Goal: Find specific page/section: Find specific page/section

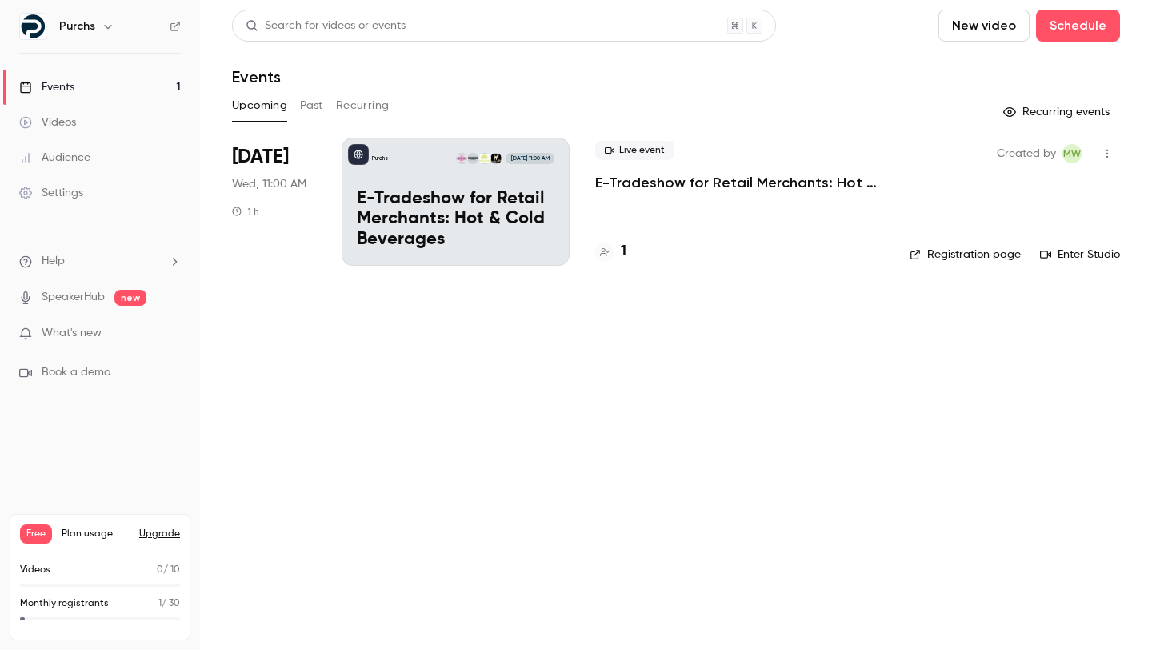
click at [424, 170] on div "Purchs [DATE] 11:00 AM E-Tradeshow for Retail Merchants: Hot & Cold Beverages" at bounding box center [456, 202] width 228 height 128
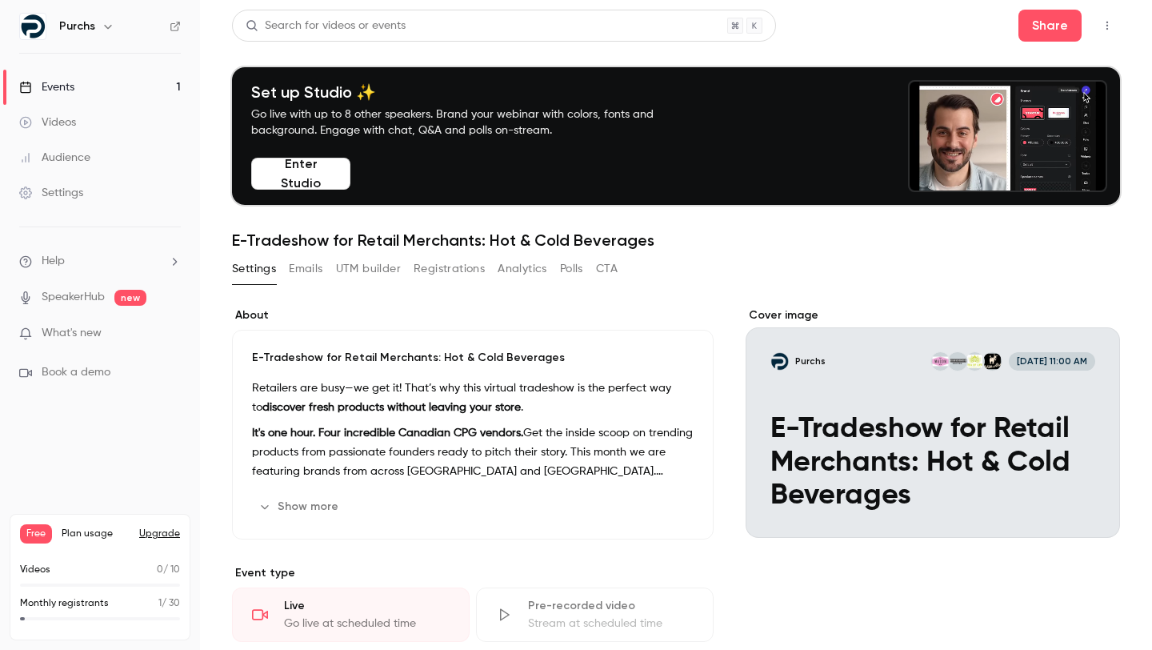
click at [1101, 30] on icon "button" at bounding box center [1107, 25] width 13 height 11
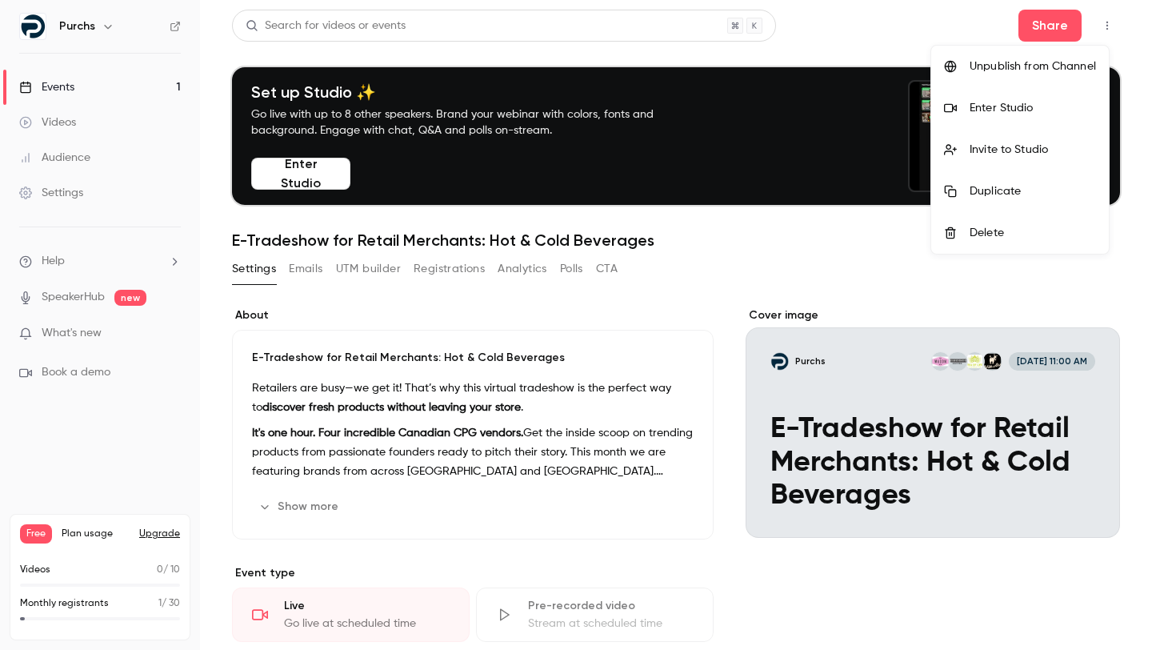
click at [982, 101] on div "Enter Studio" at bounding box center [1033, 108] width 126 height 16
